Goal: Task Accomplishment & Management: Manage account settings

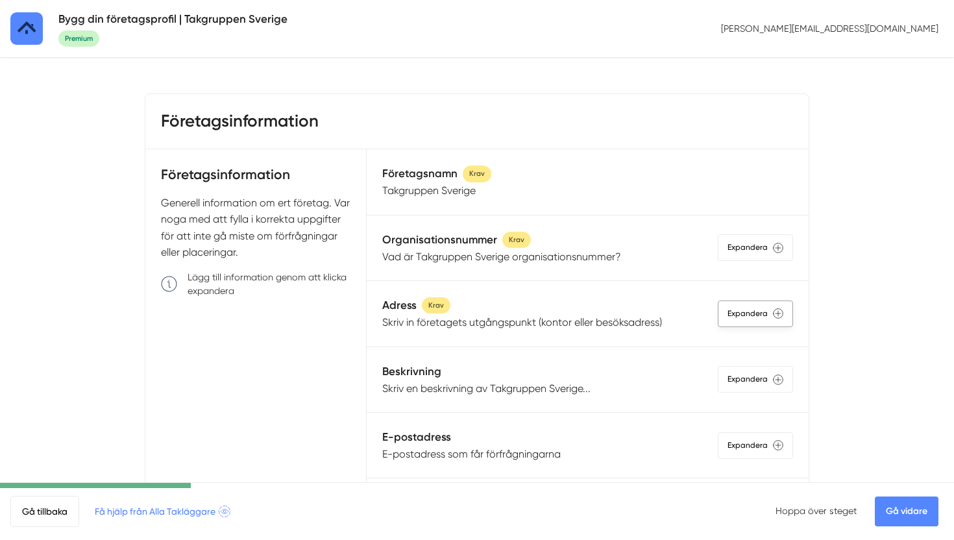
click at [751, 315] on div "Expandera" at bounding box center [754, 313] width 75 height 27
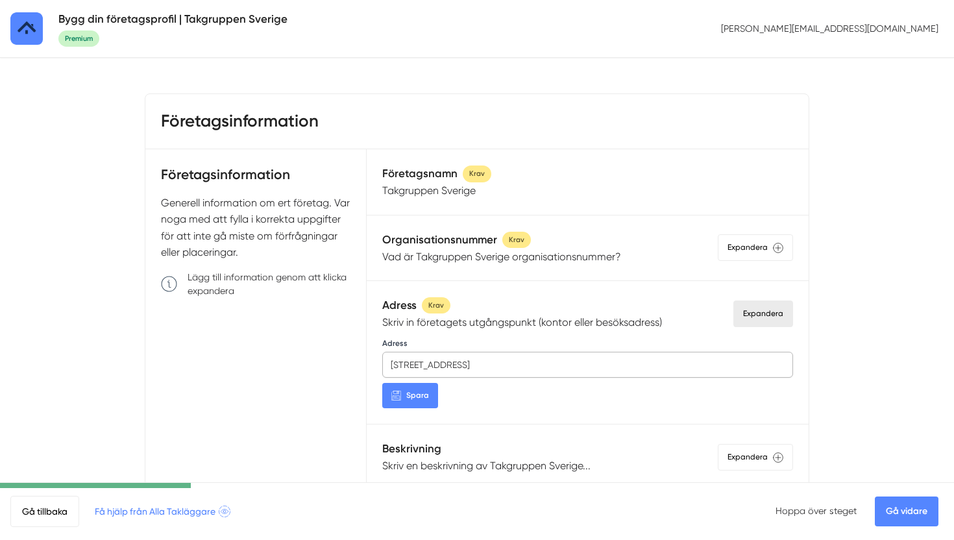
click at [557, 362] on input "[STREET_ADDRESS]" at bounding box center [587, 365] width 411 height 26
paste input "[GEOGRAPHIC_DATA] 367, 591 92 Mota"
type input "591 92 Norrsten, [GEOGRAPHIC_DATA]"
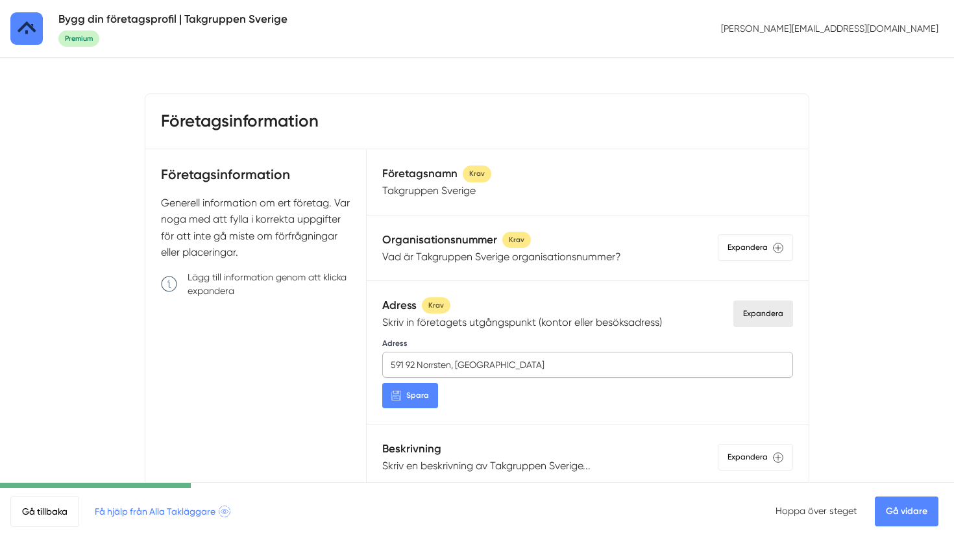
click at [505, 364] on input "591 92 Norrsten, [GEOGRAPHIC_DATA]" at bounding box center [587, 365] width 411 height 26
drag, startPoint x: 505, startPoint y: 365, endPoint x: 356, endPoint y: 365, distance: 148.5
click at [356, 365] on div "Företagsinformation Generell information om ert företag. Var noga med att fylla…" at bounding box center [476, 350] width 663 height 402
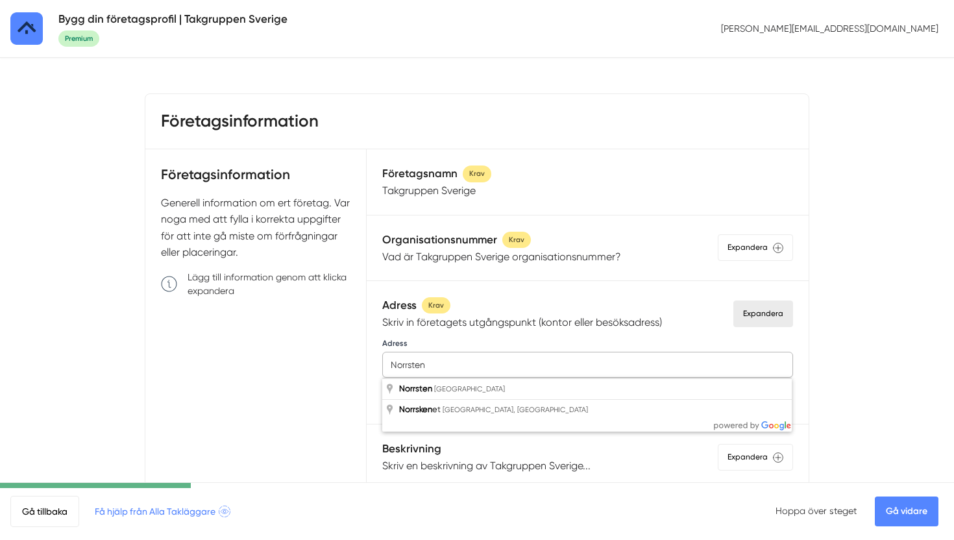
click at [459, 368] on input "Norrsten" at bounding box center [587, 365] width 411 height 26
paste input "[GEOGRAPHIC_DATA] 367,"
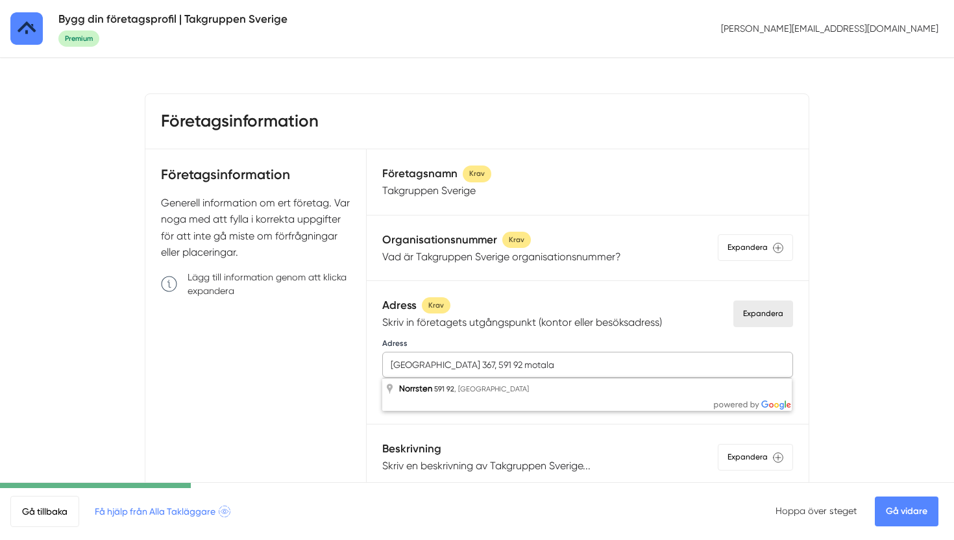
type input "[GEOGRAPHIC_DATA] 367, 591 92 motala"
click at [681, 358] on input "[GEOGRAPHIC_DATA] 367, 591 92 motala" at bounding box center [587, 365] width 411 height 26
drag, startPoint x: 646, startPoint y: 362, endPoint x: 333, endPoint y: 367, distance: 312.7
click at [333, 367] on div "Företagsinformation Generell information om ert företag. Var noga med att fylla…" at bounding box center [476, 350] width 663 height 402
paste input "[GEOGRAPHIC_DATA] 367, 591 92 motala"
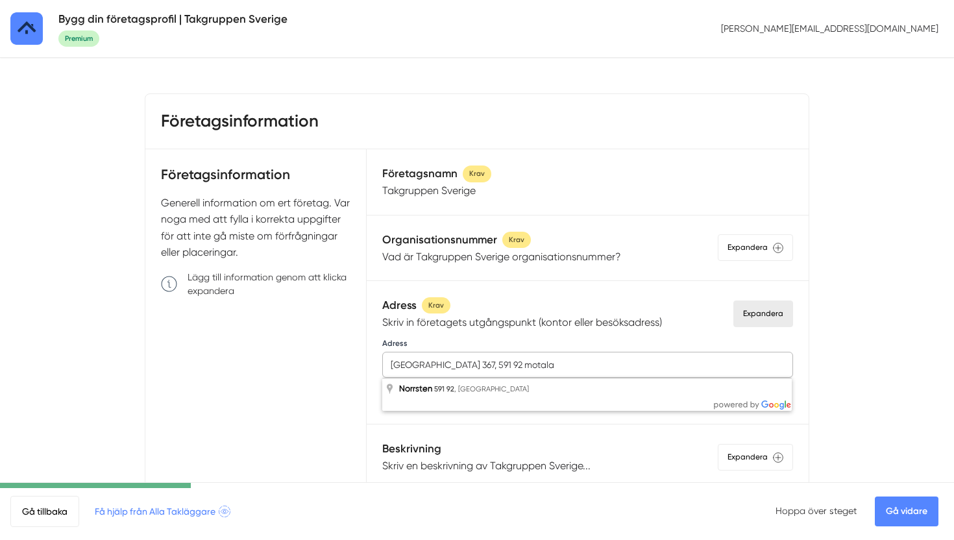
drag, startPoint x: 558, startPoint y: 366, endPoint x: 490, endPoint y: 367, distance: 68.1
click at [490, 367] on input "[GEOGRAPHIC_DATA] 367, 591 92 motala" at bounding box center [587, 365] width 411 height 26
click at [427, 394] on span "Spara" at bounding box center [417, 395] width 23 height 12
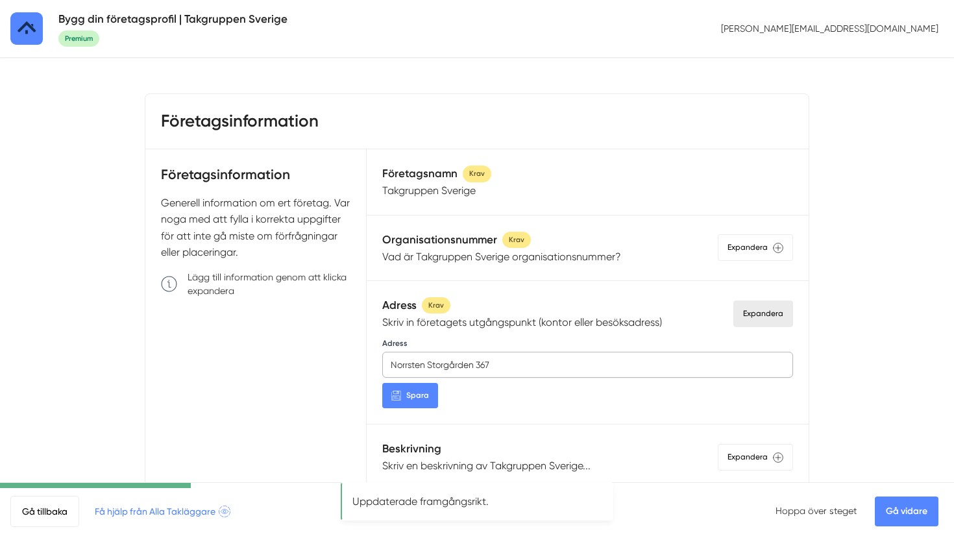
click at [547, 362] on input "Norrsten Storgården 367" at bounding box center [587, 365] width 411 height 26
paste input ", 591 92 motala"
type input "[GEOGRAPHIC_DATA] 367, 591 92 motala"
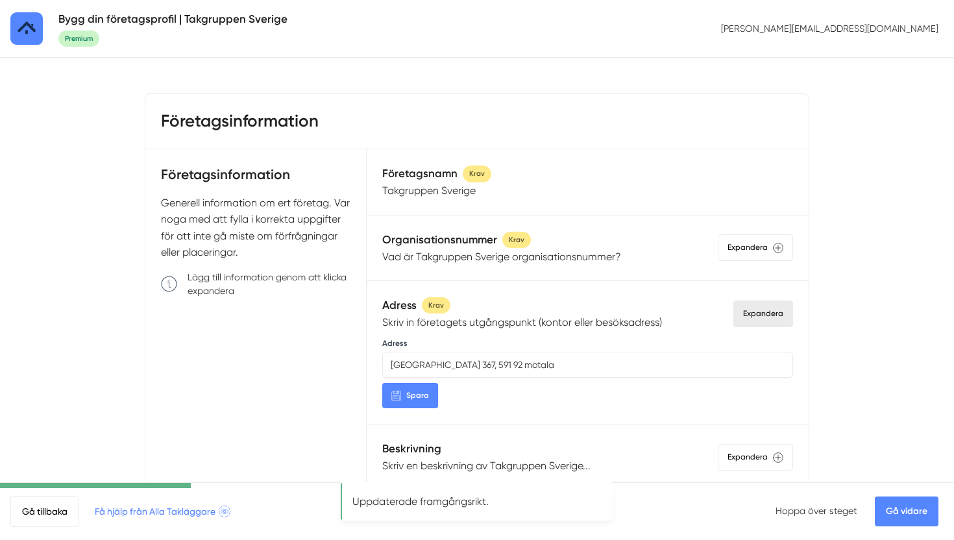
click at [606, 337] on div "Adress Norrsten Storgården 367, 591 92 motala [GEOGRAPHIC_DATA]" at bounding box center [587, 372] width 411 height 73
click at [429, 388] on button "Spara" at bounding box center [410, 395] width 56 height 25
